Goal: Obtain resource: Download file/media

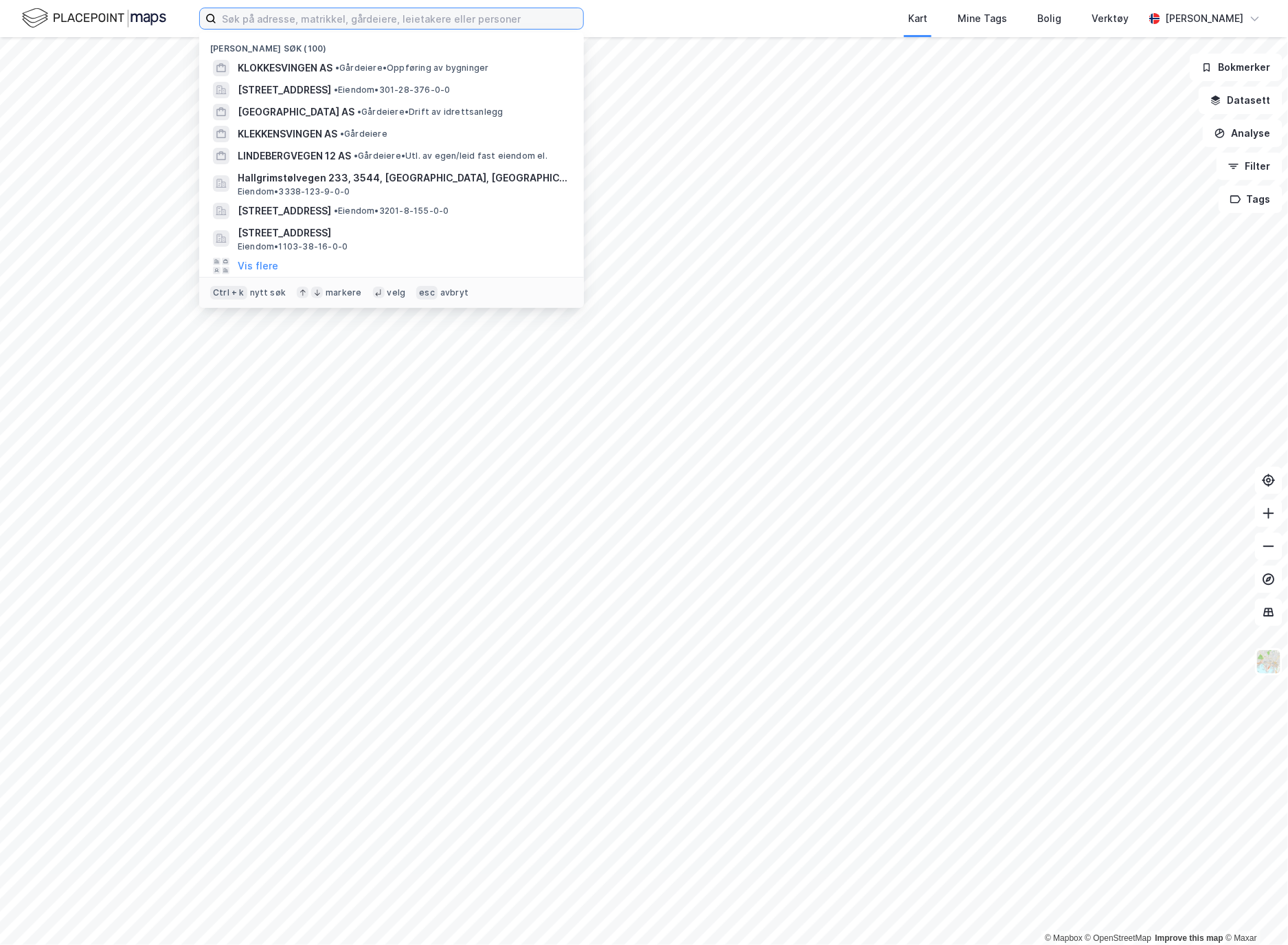
click at [428, 28] on input at bounding box center [399, 19] width 367 height 21
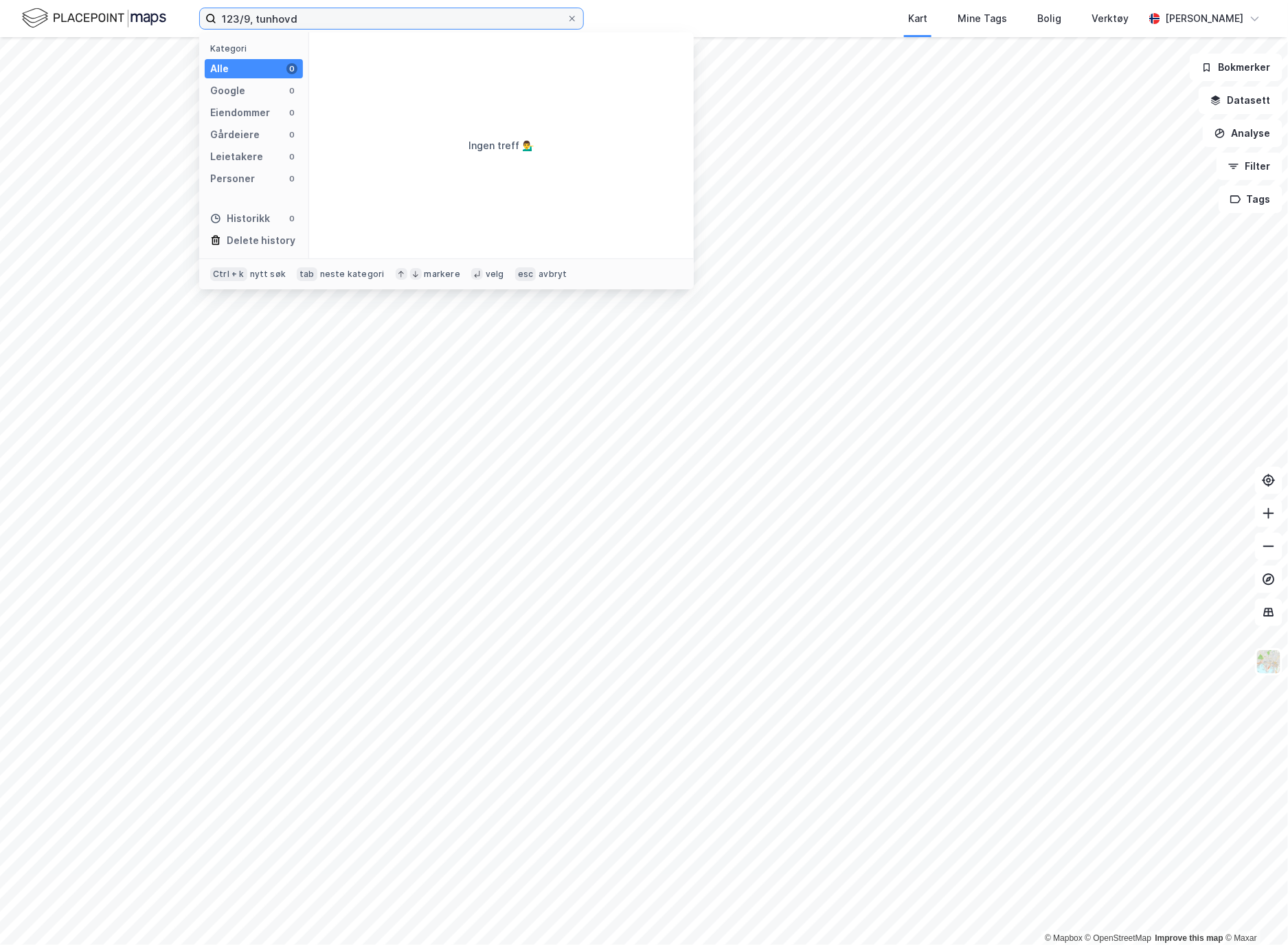
click at [286, 16] on input "123/9, tunhovd" at bounding box center [392, 19] width 350 height 21
type input "123/9, nore og uvdal"
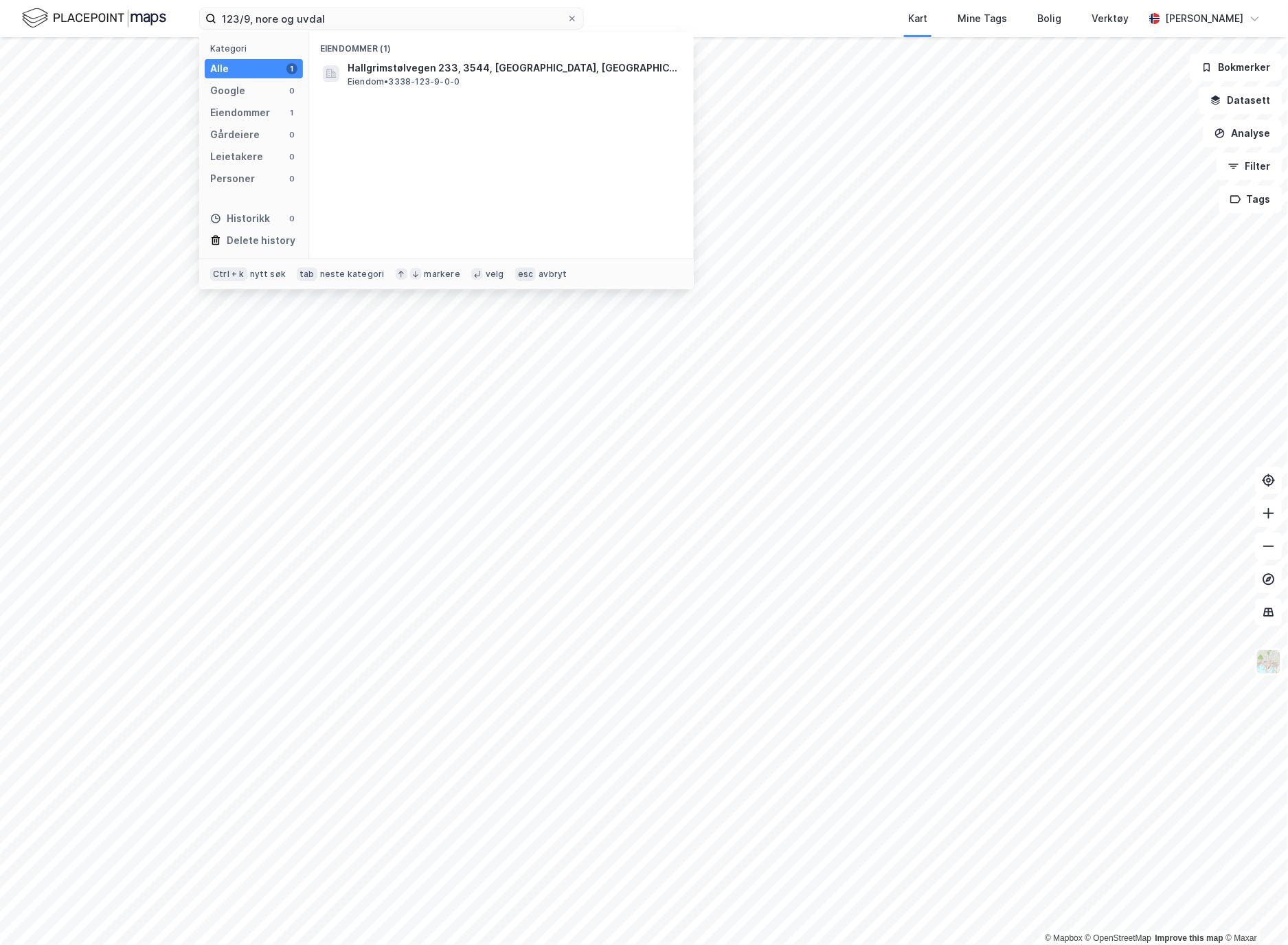
click at [389, 66] on span "Hallgrimstølvegen 233, 3544, [GEOGRAPHIC_DATA], [GEOGRAPHIC_DATA] OG [GEOGRAPHI…" at bounding box center [512, 67] width 330 height 16
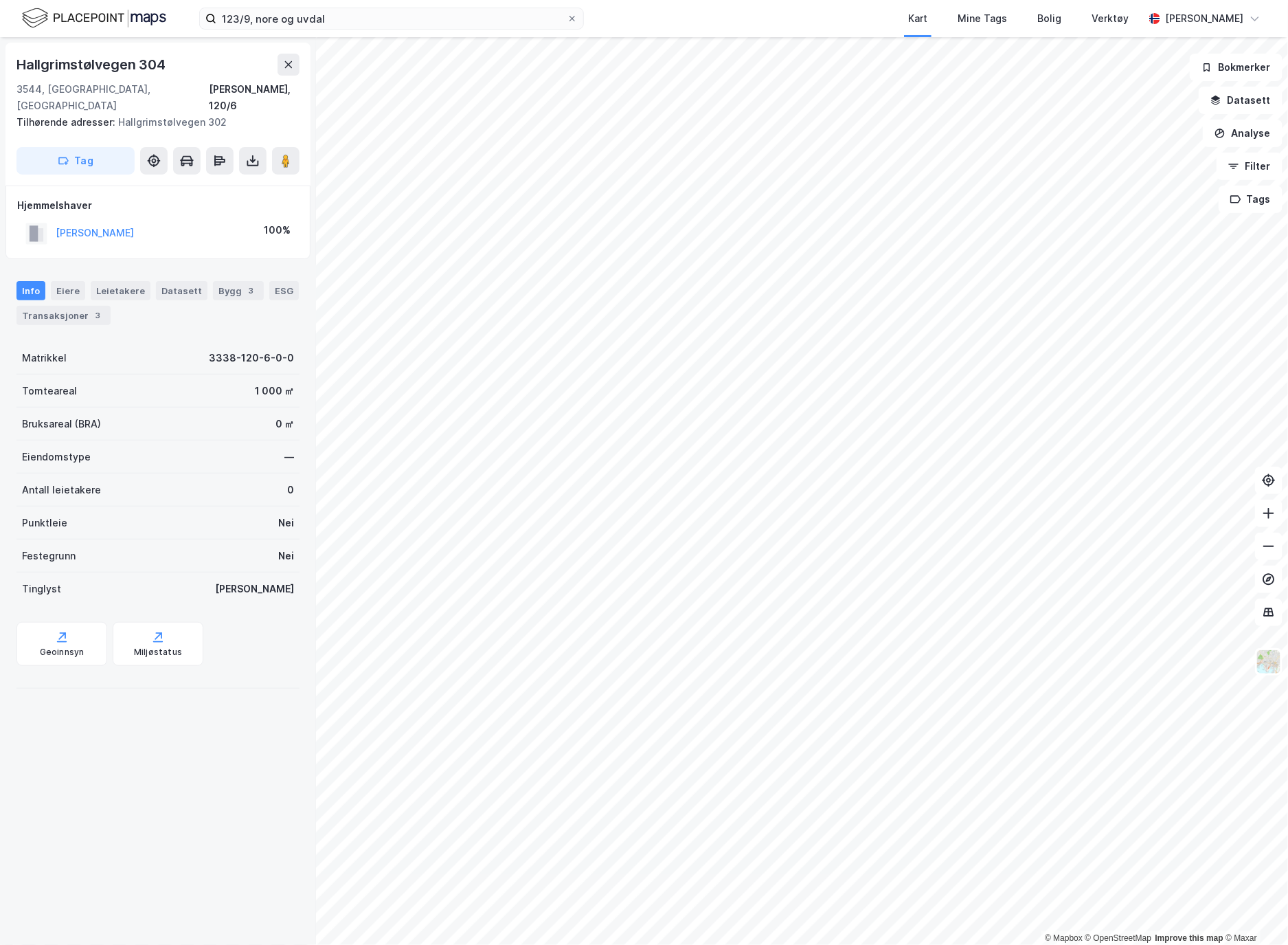
click at [261, 148] on button at bounding box center [253, 161] width 28 height 28
click at [238, 177] on div "Last ned grunnbok" at bounding box center [193, 187] width 147 height 22
